Goal: Transaction & Acquisition: Book appointment/travel/reservation

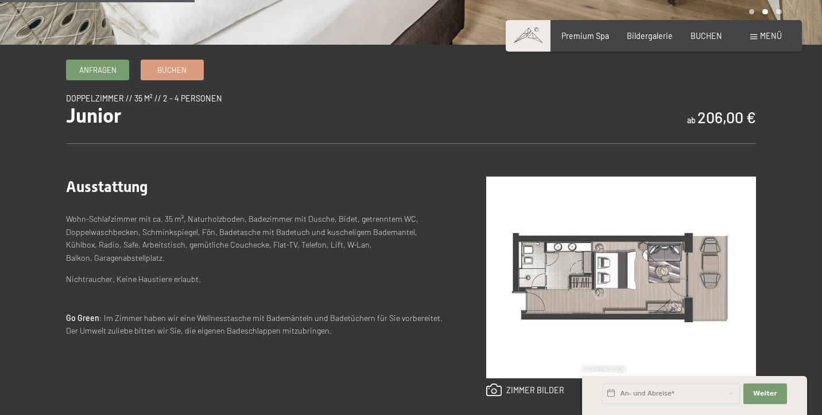
scroll to position [329, 0]
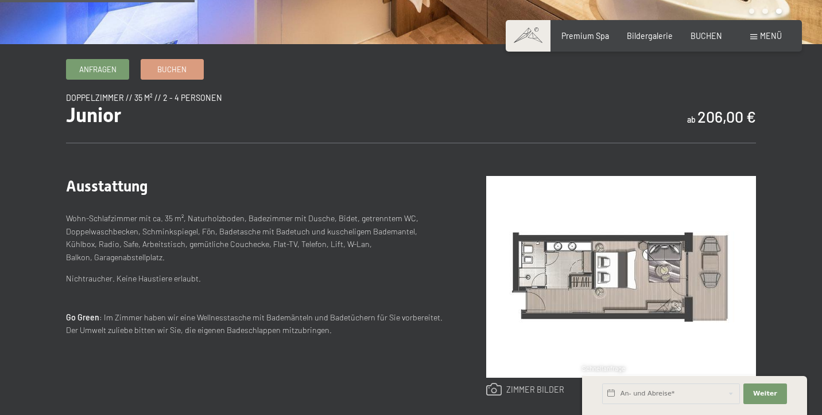
click at [523, 385] on link at bounding box center [525, 390] width 79 height 14
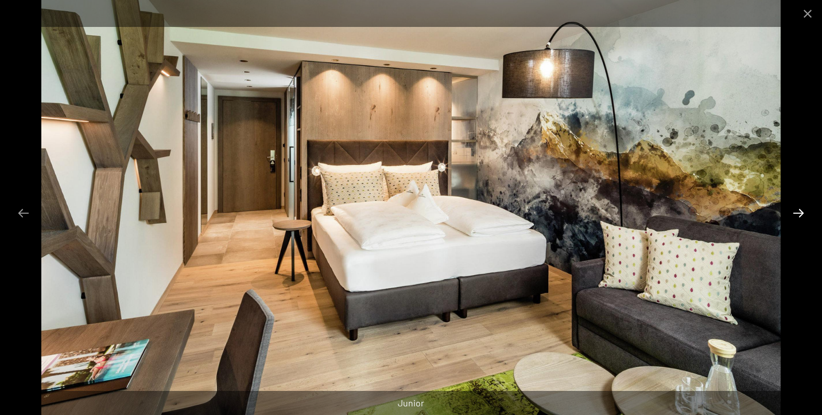
click at [798, 211] on button "Next slide" at bounding box center [798, 213] width 24 height 22
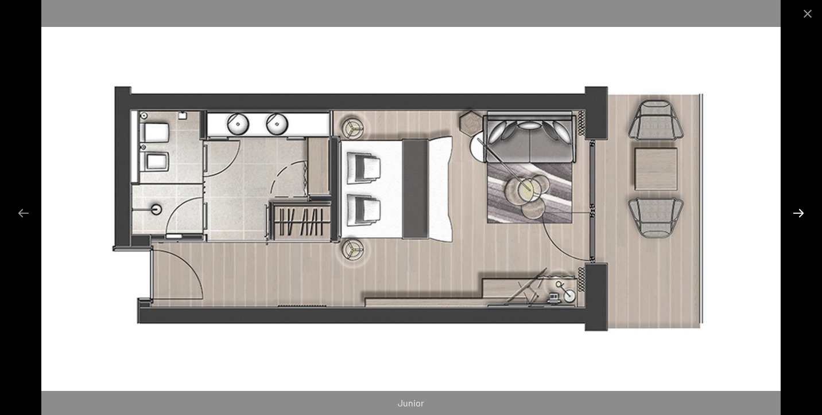
click at [801, 211] on button "Next slide" at bounding box center [798, 213] width 24 height 22
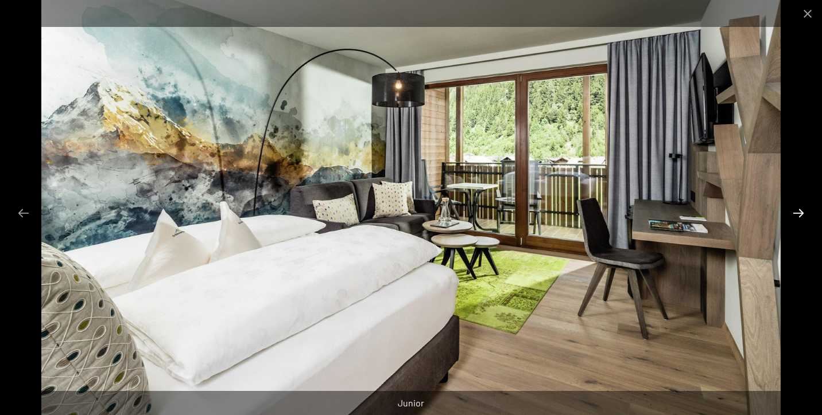
click at [803, 210] on button "Next slide" at bounding box center [798, 213] width 24 height 22
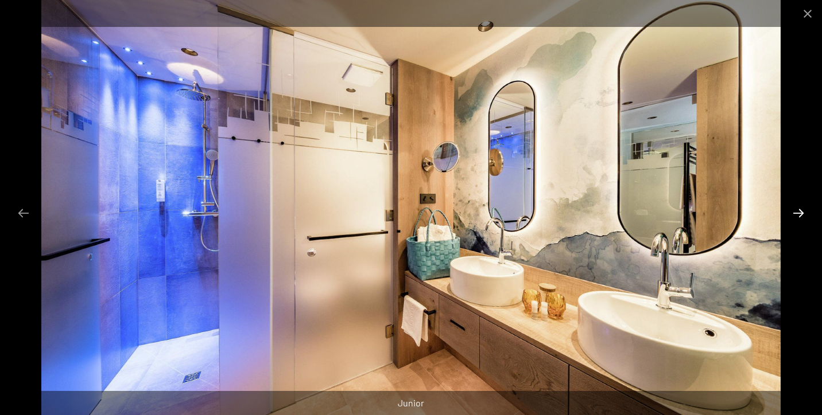
click at [803, 210] on button "Next slide" at bounding box center [798, 213] width 24 height 22
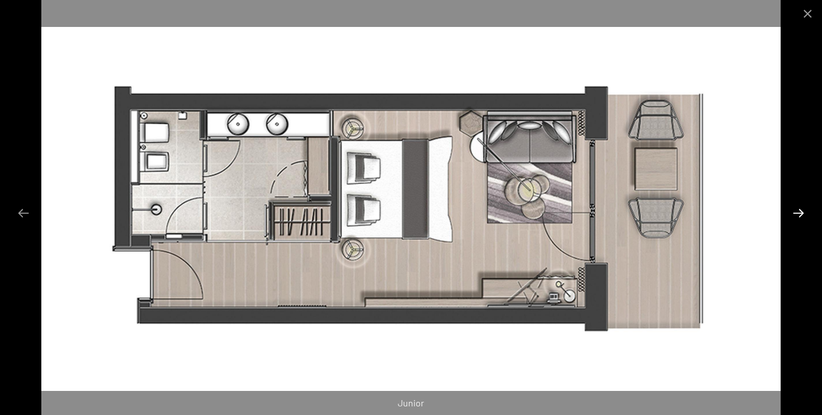
click at [803, 210] on button "Next slide" at bounding box center [798, 213] width 24 height 22
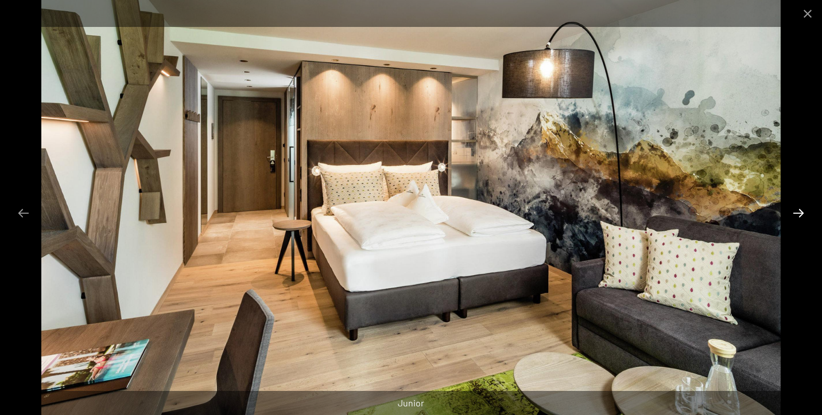
click at [803, 210] on button "Next slide" at bounding box center [798, 213] width 24 height 22
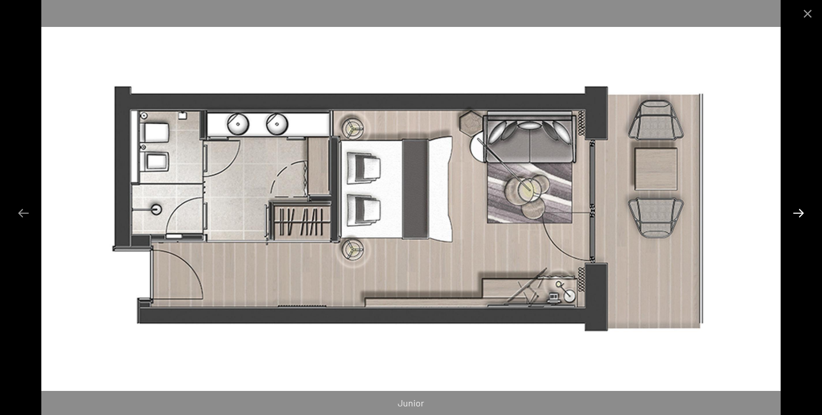
click at [803, 210] on button "Next slide" at bounding box center [798, 213] width 24 height 22
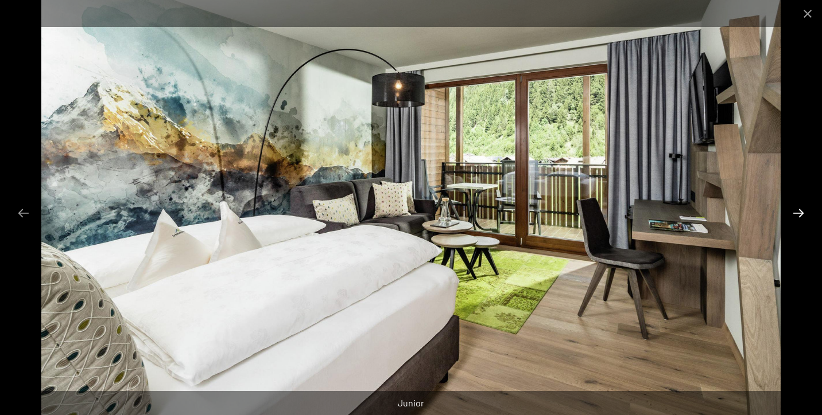
click at [803, 210] on button "Next slide" at bounding box center [798, 213] width 24 height 22
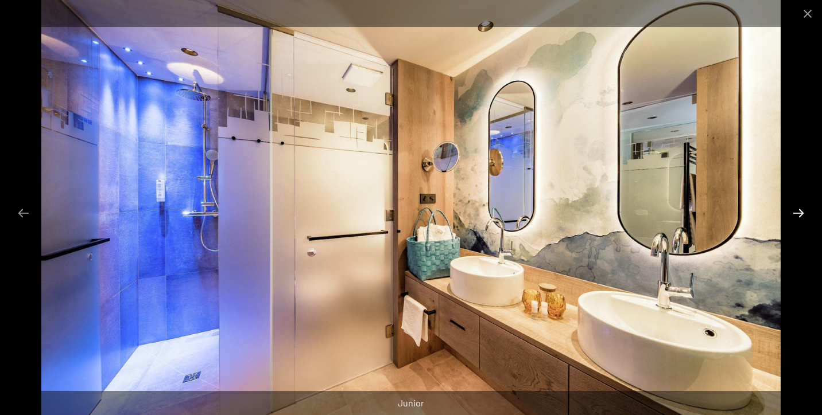
click at [806, 207] on button "Next slide" at bounding box center [798, 213] width 24 height 22
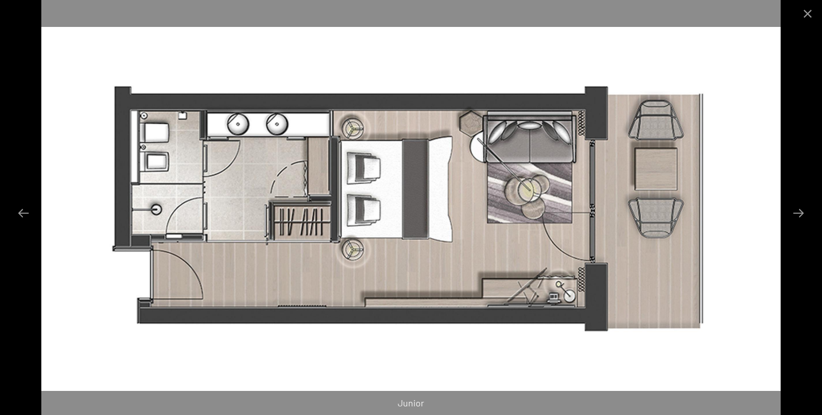
scroll to position [0, 0]
click at [810, 15] on button "Close gallery" at bounding box center [807, 13] width 29 height 27
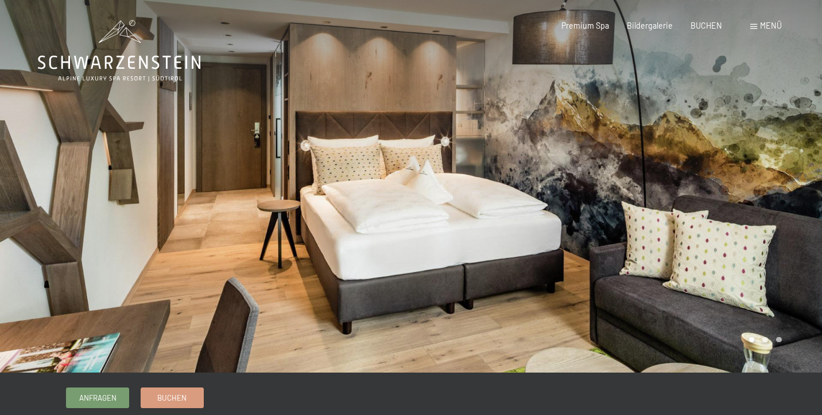
click at [756, 22] on div "Menü" at bounding box center [766, 25] width 32 height 11
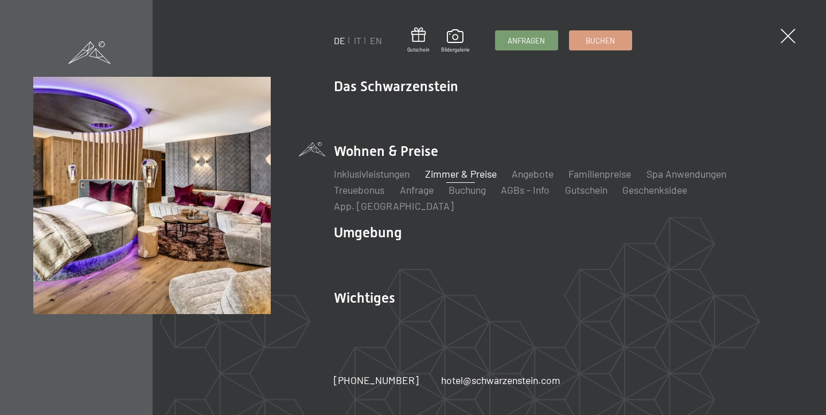
click at [480, 180] on link "Zimmer & Preise" at bounding box center [461, 174] width 72 height 13
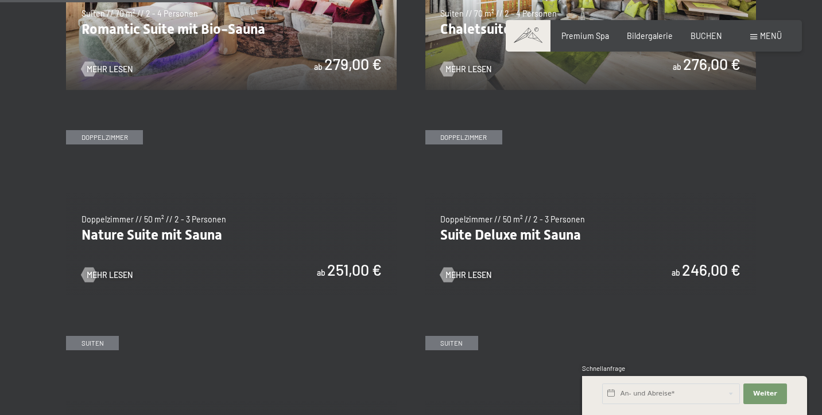
scroll to position [977, 0]
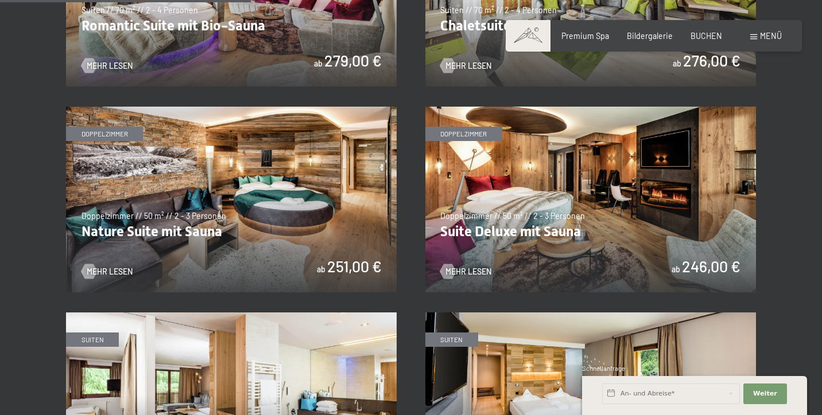
click at [266, 241] on img at bounding box center [231, 200] width 330 height 186
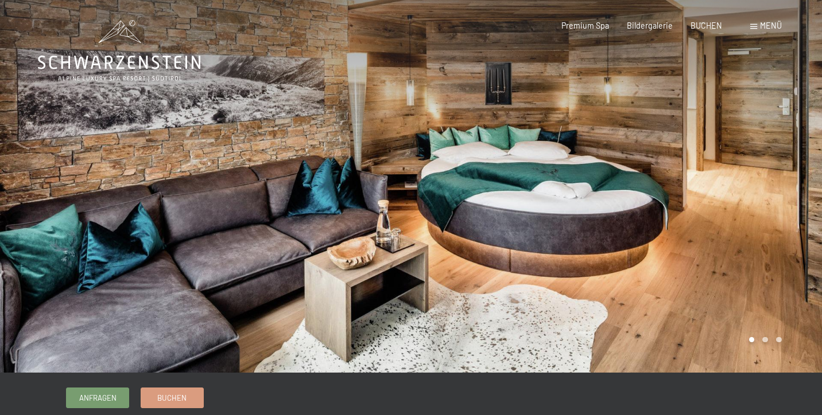
click at [799, 165] on div at bounding box center [616, 186] width 411 height 373
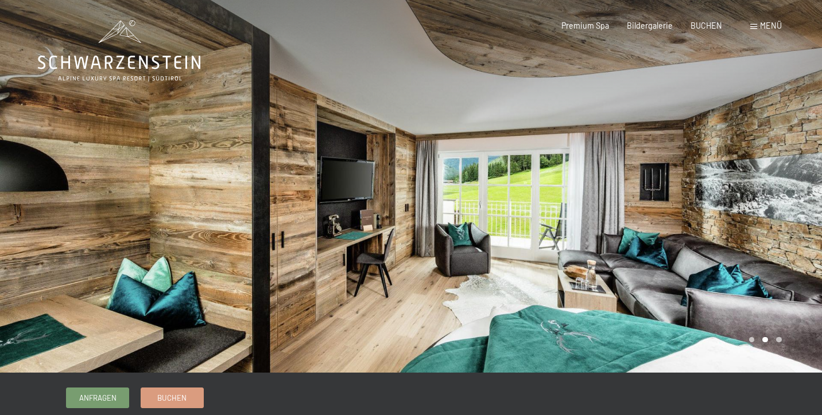
click at [801, 163] on div at bounding box center [616, 186] width 411 height 373
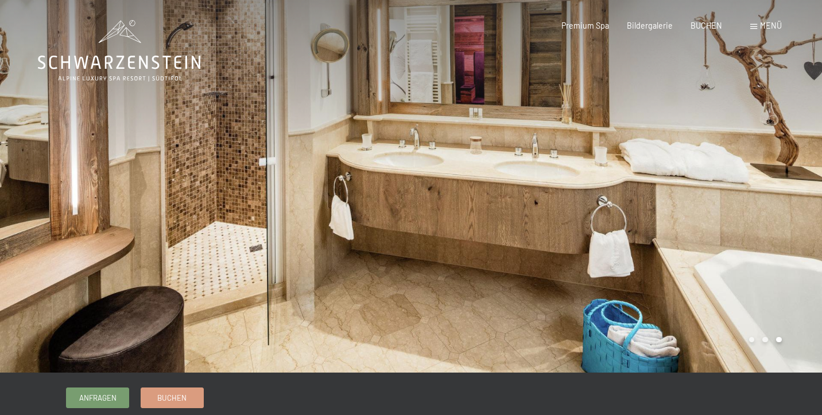
click at [801, 162] on div at bounding box center [616, 186] width 411 height 373
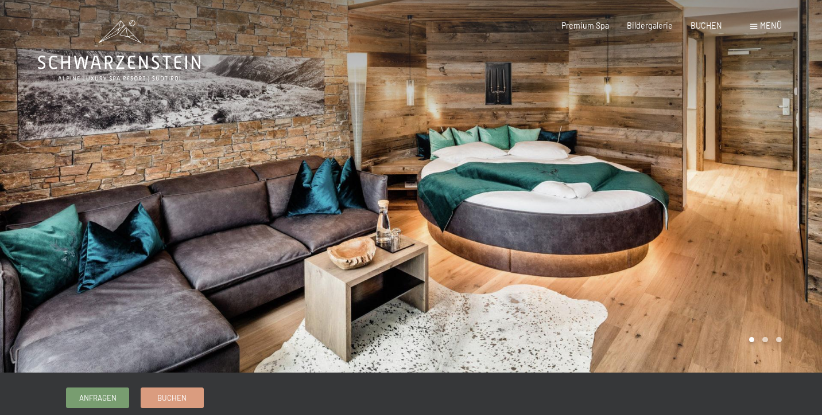
click at [801, 162] on div at bounding box center [616, 186] width 411 height 373
